Goal: Transaction & Acquisition: Subscribe to service/newsletter

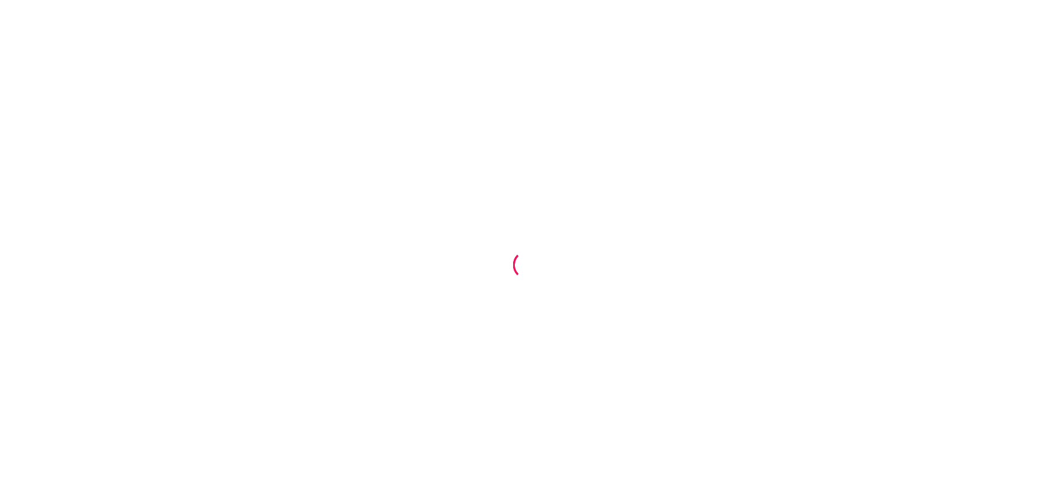
click at [338, 218] on div at bounding box center [531, 249] width 1063 height 498
click at [502, 126] on div at bounding box center [531, 249] width 1063 height 498
